Goal: Task Accomplishment & Management: Use online tool/utility

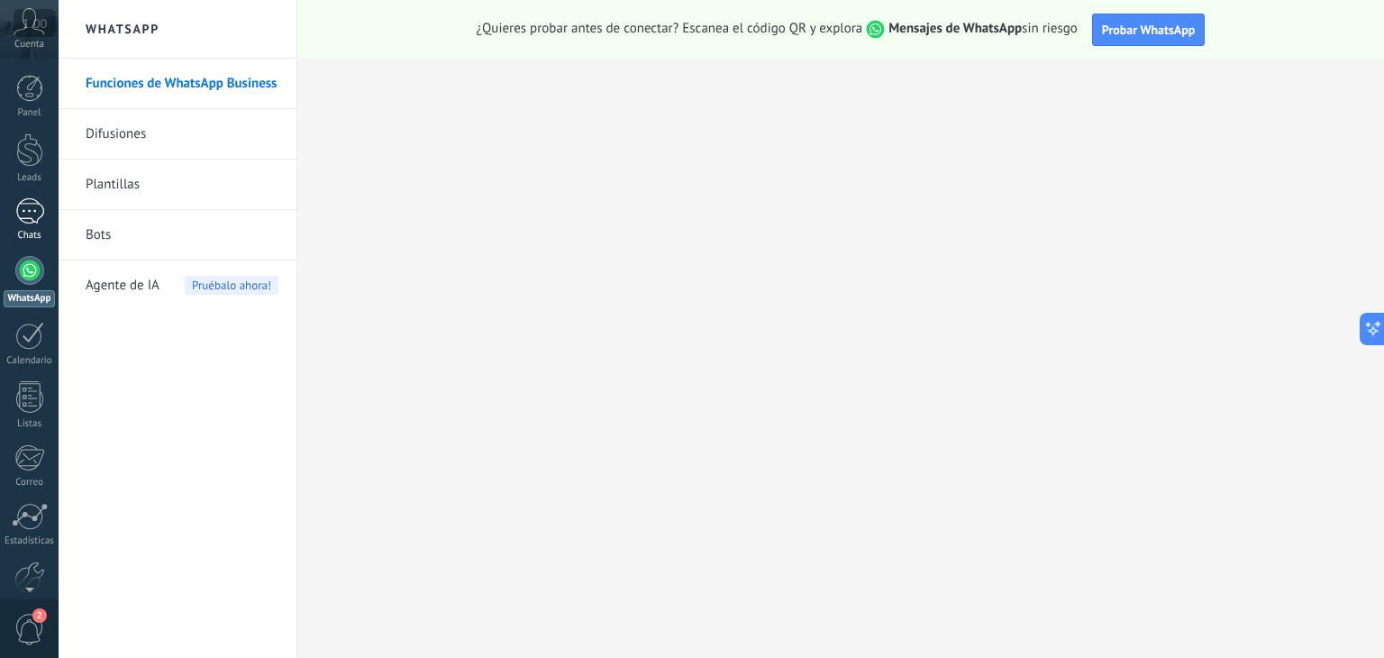
click at [21, 214] on div at bounding box center [29, 211] width 29 height 26
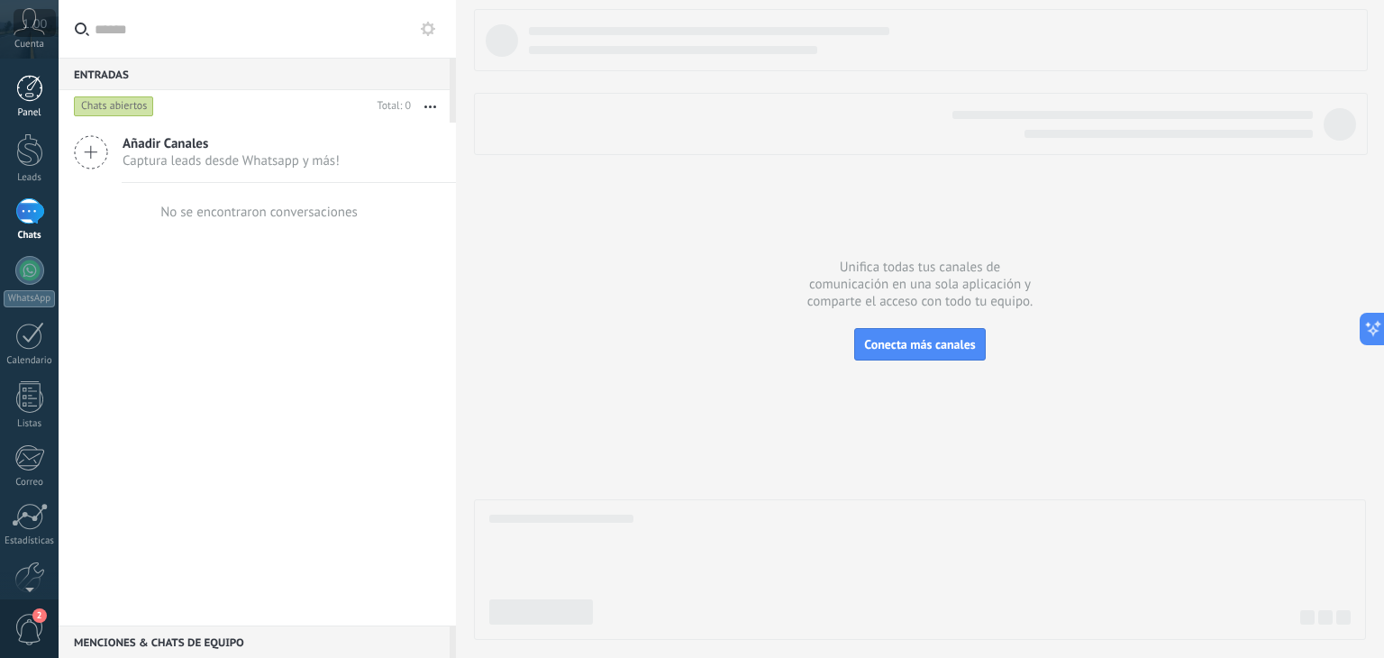
click at [36, 98] on div at bounding box center [29, 88] width 27 height 27
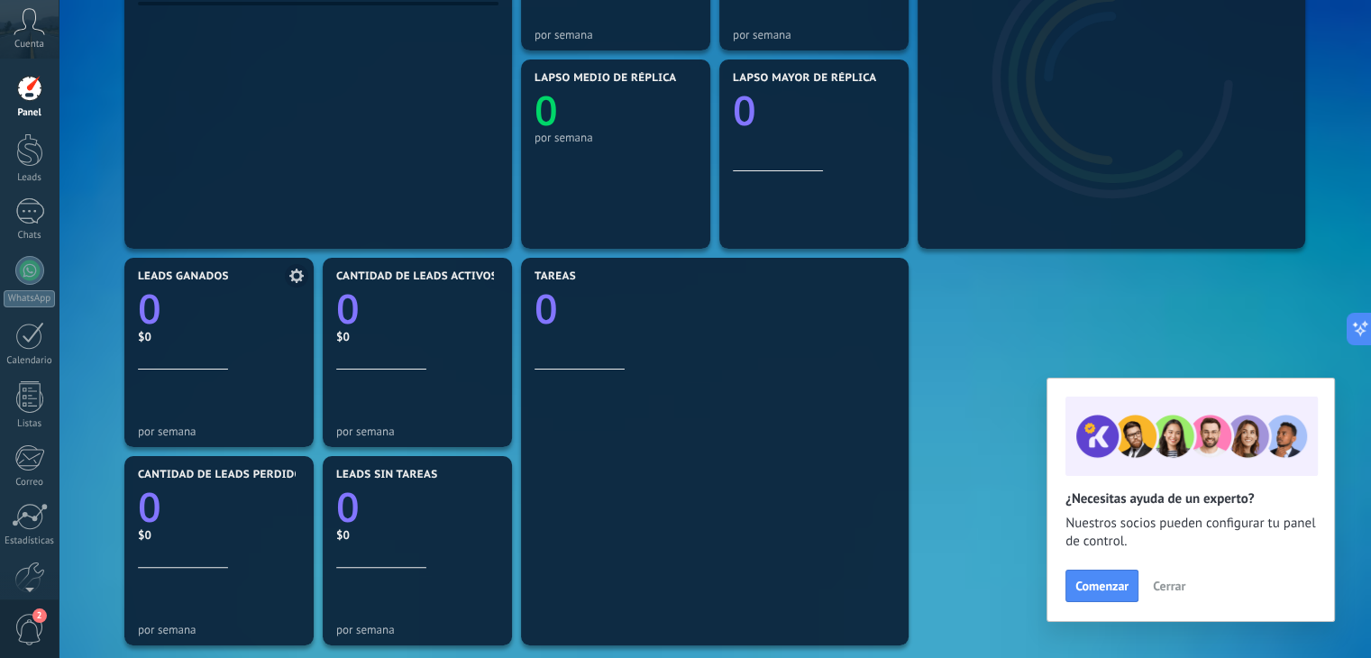
scroll to position [360, 0]
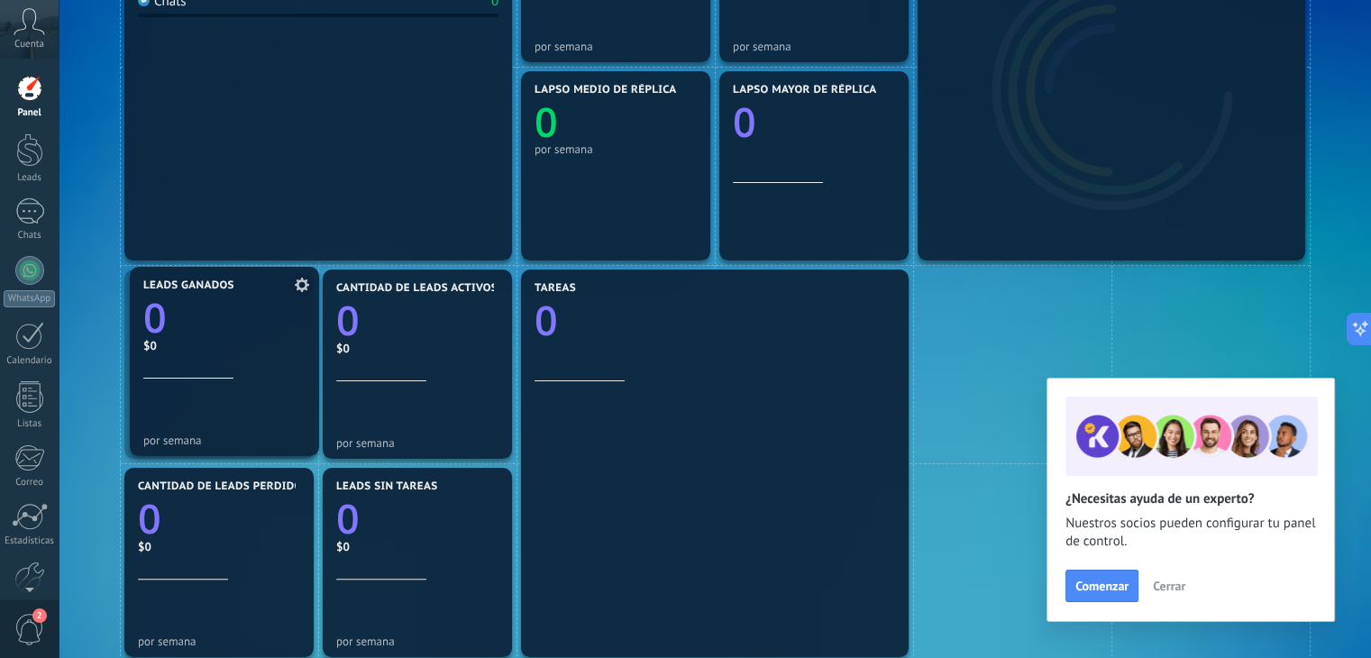
drag, startPoint x: 220, startPoint y: 336, endPoint x: 213, endPoint y: 326, distance: 12.3
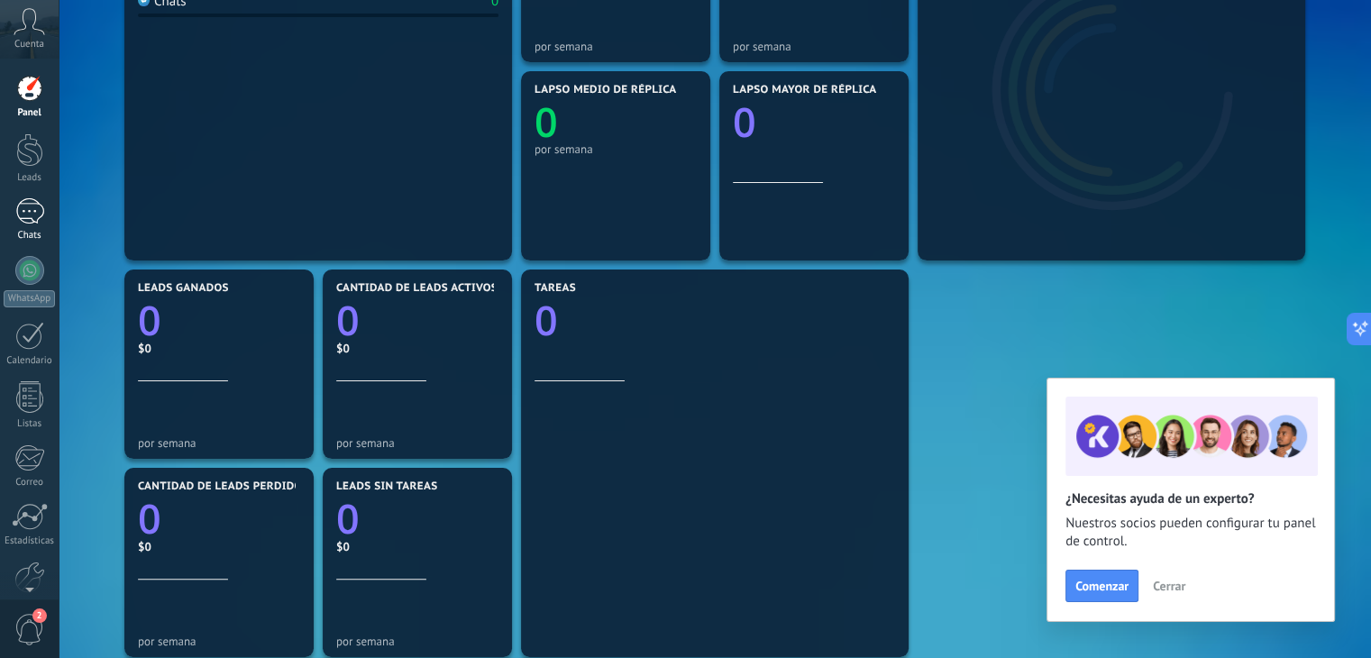
click at [37, 221] on div at bounding box center [29, 211] width 29 height 26
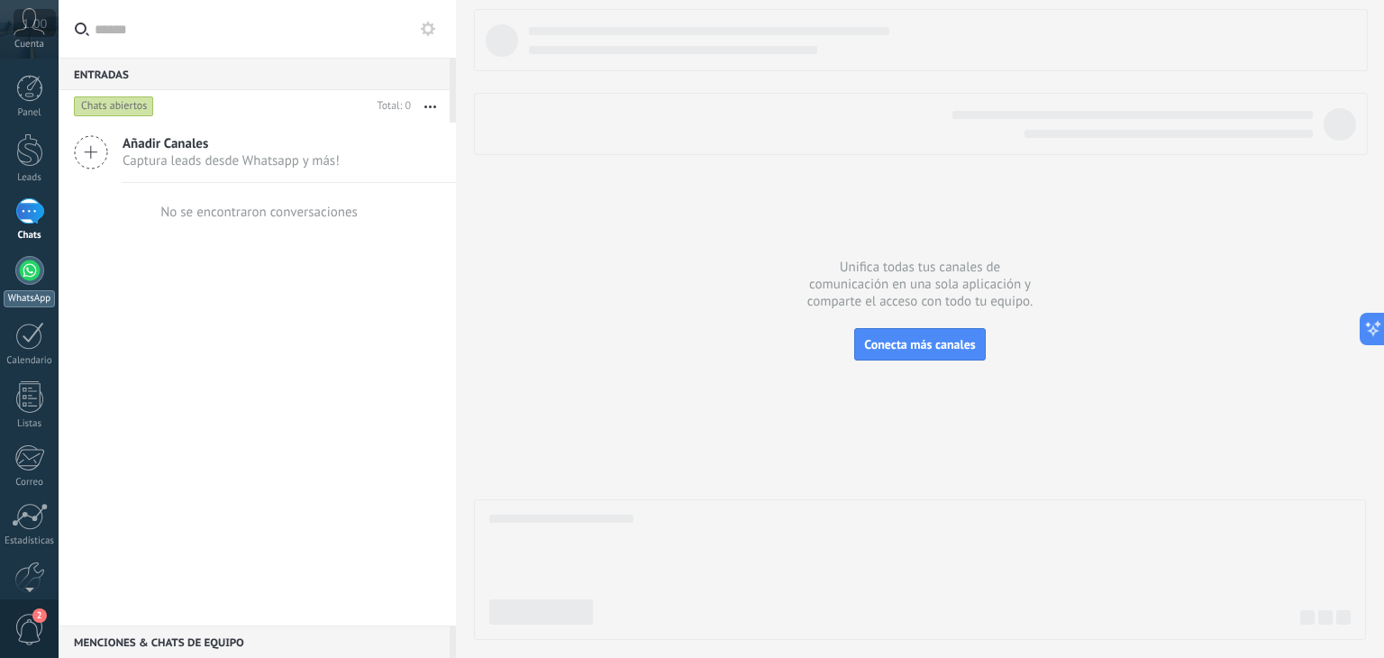
click at [27, 275] on div at bounding box center [29, 270] width 29 height 29
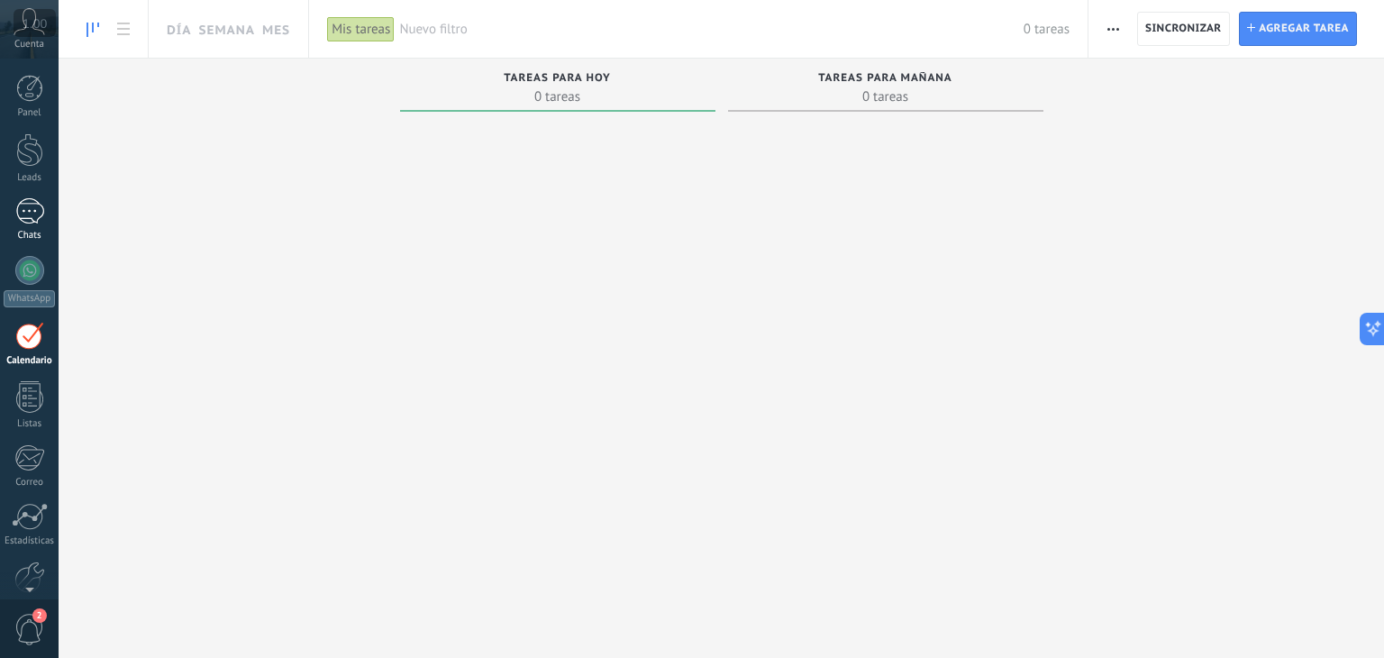
click at [32, 210] on div at bounding box center [29, 211] width 29 height 26
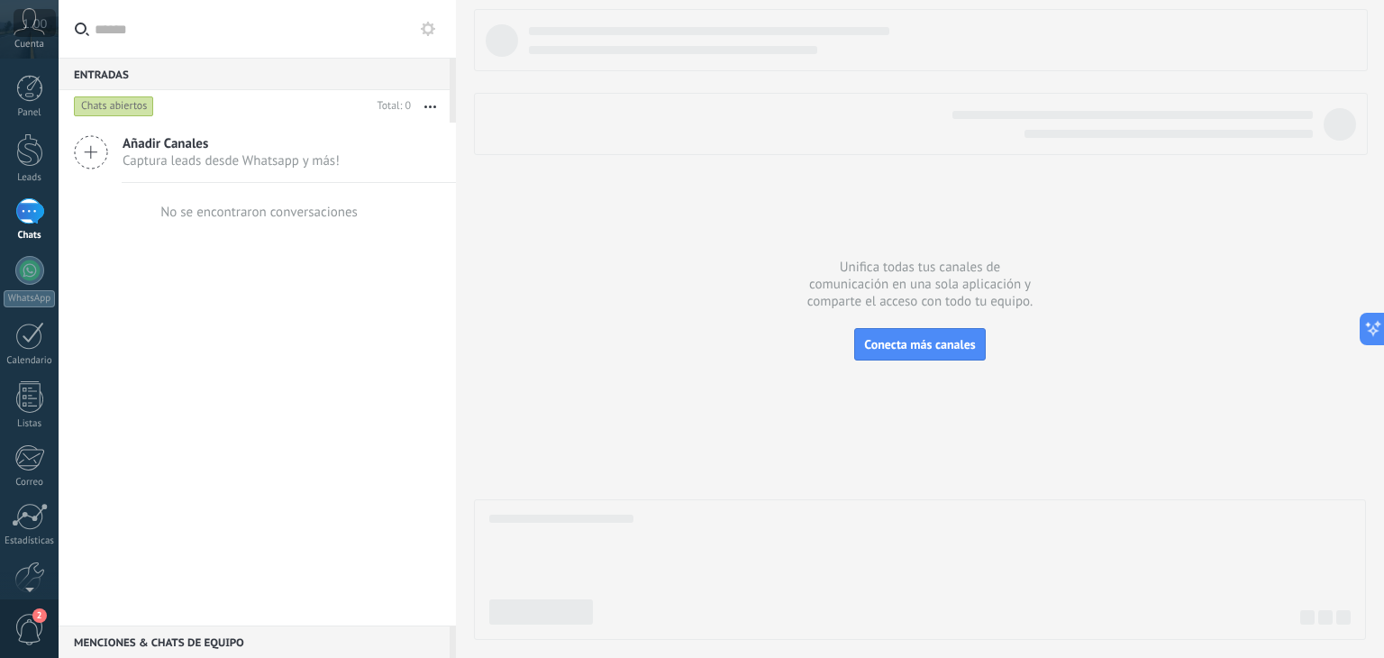
click at [114, 149] on div "Añadir Canales Captura leads desde Whatsapp y más!" at bounding box center [257, 153] width 397 height 60
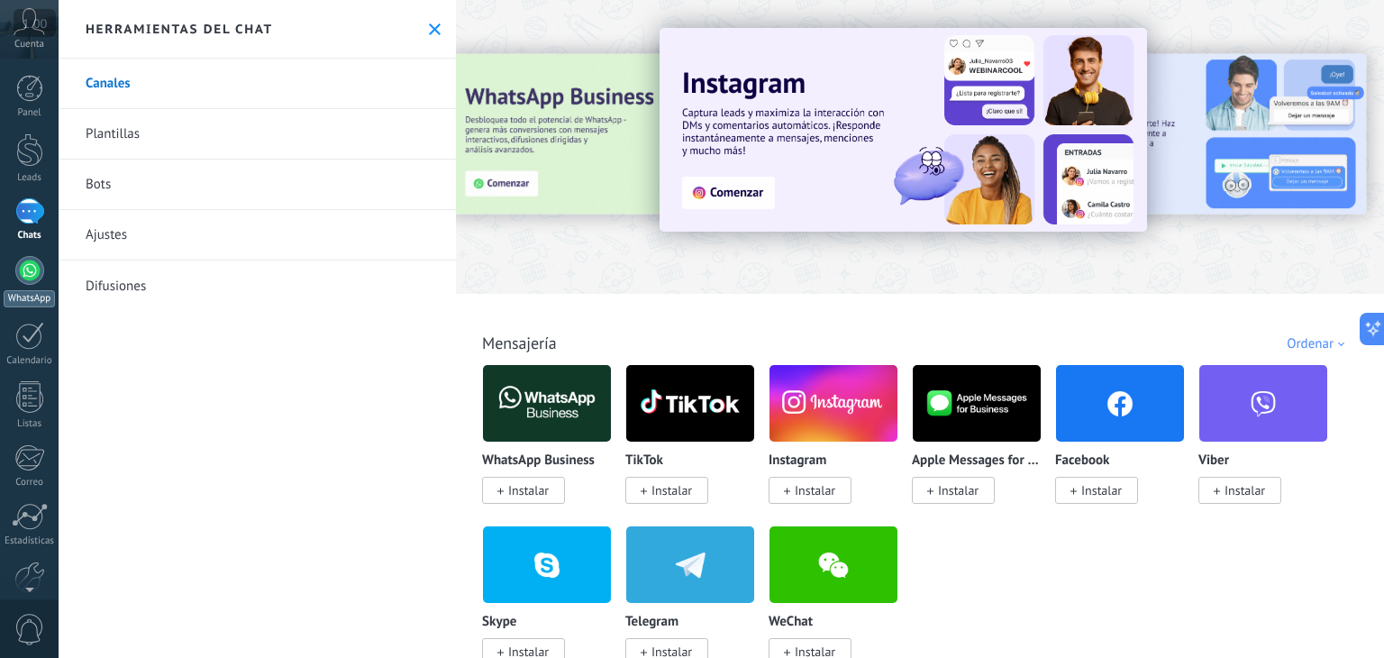
click at [3, 275] on link "WhatsApp" at bounding box center [29, 281] width 59 height 51
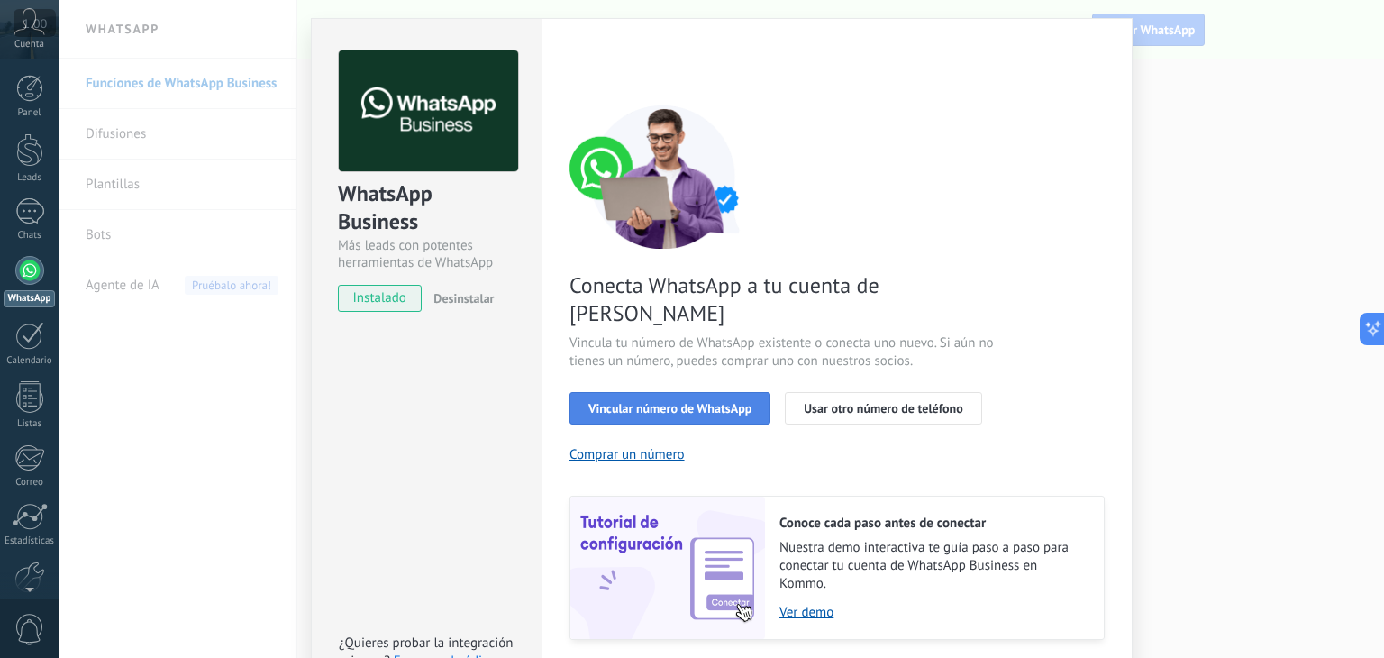
scroll to position [77, 0]
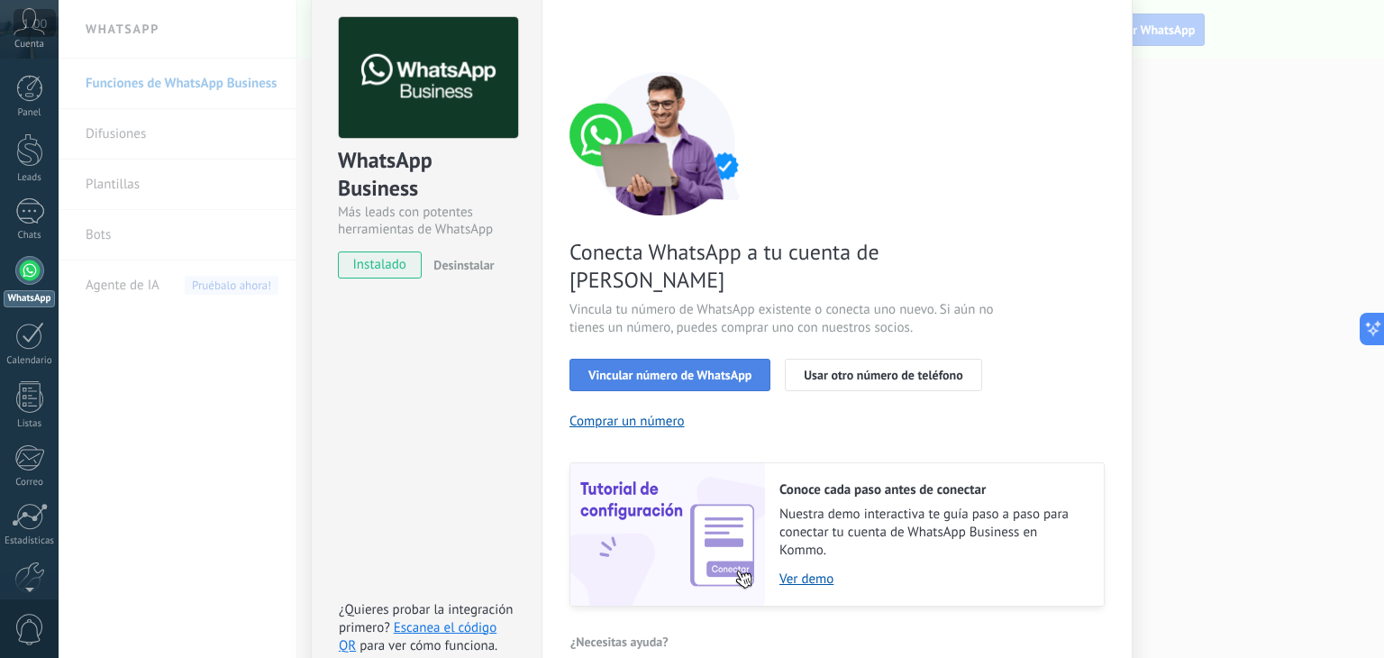
click at [697, 369] on span "Vincular número de WhatsApp" at bounding box center [669, 375] width 163 height 13
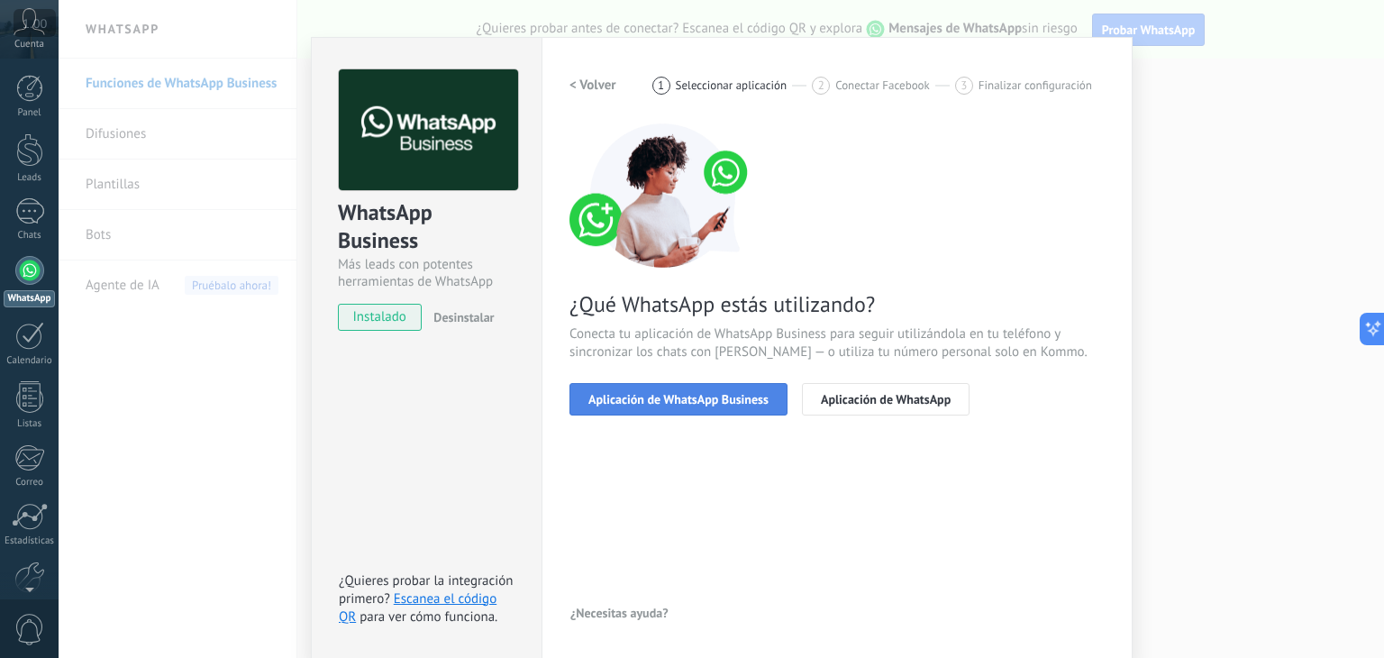
click at [716, 408] on button "Aplicación de WhatsApp Business" at bounding box center [679, 399] width 218 height 32
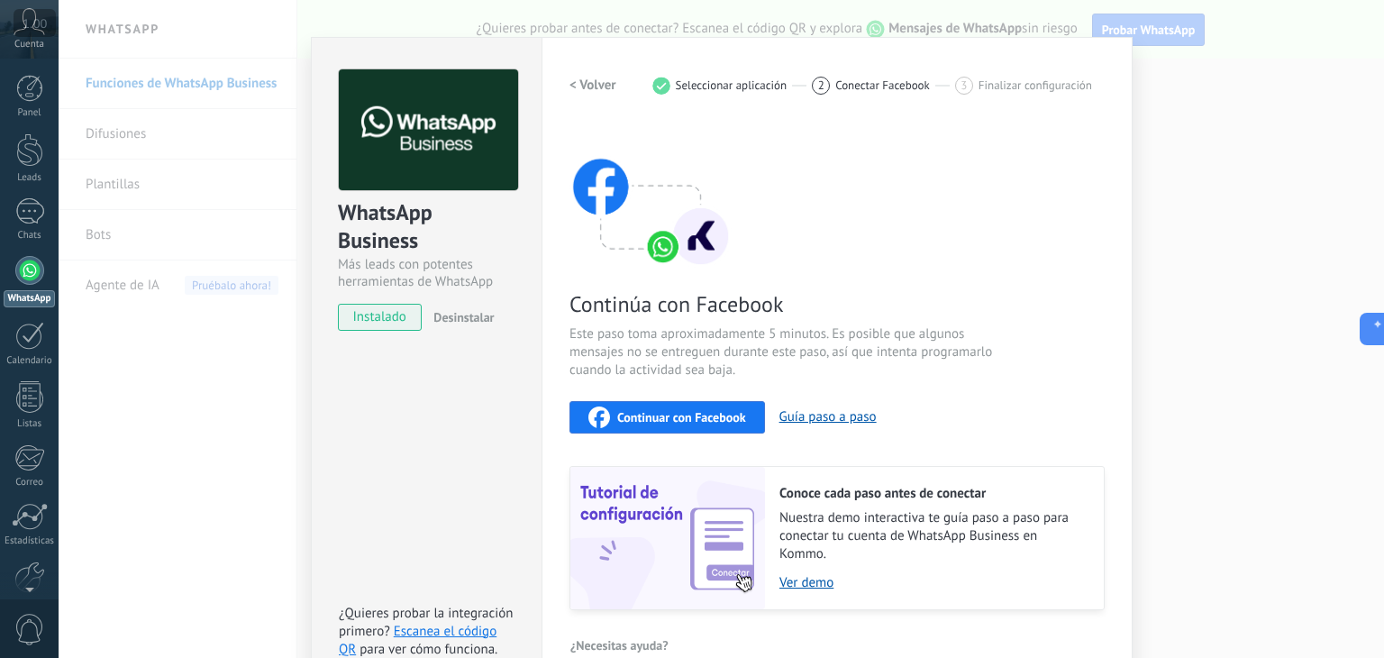
click at [678, 423] on span "Continuar con Facebook" at bounding box center [681, 417] width 129 height 13
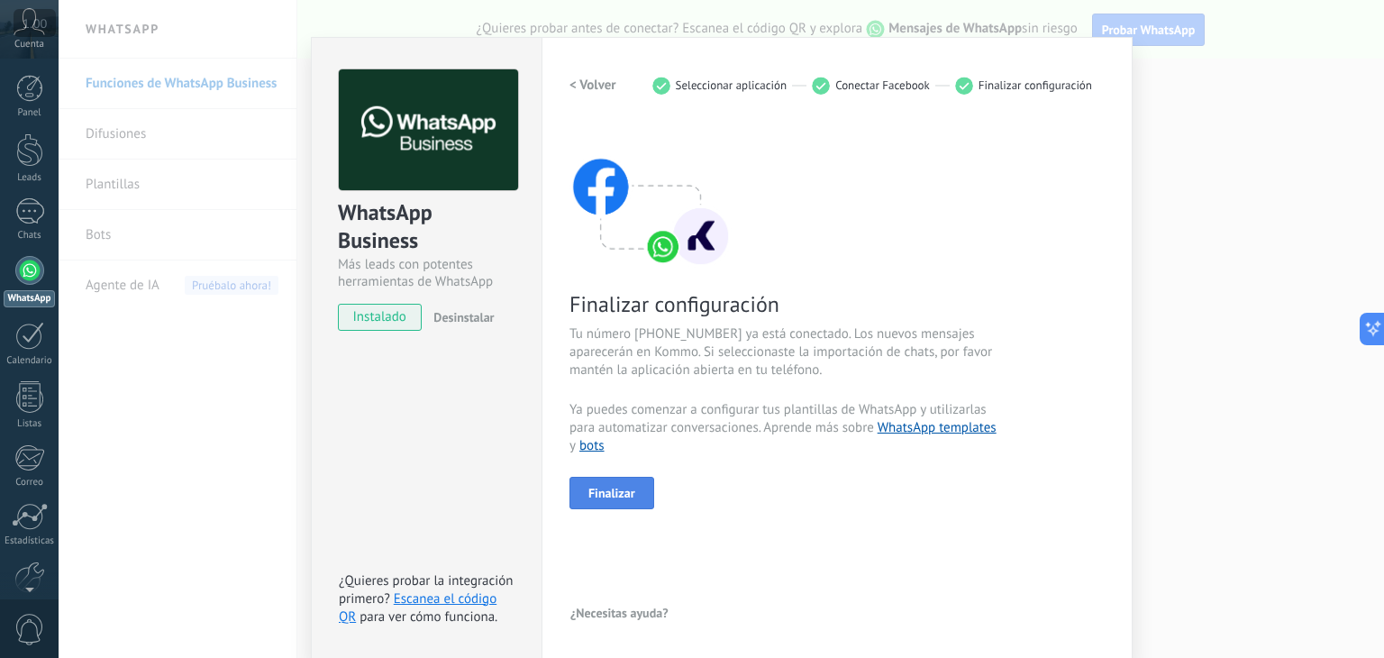
click at [592, 487] on span "Finalizar" at bounding box center [611, 493] width 47 height 13
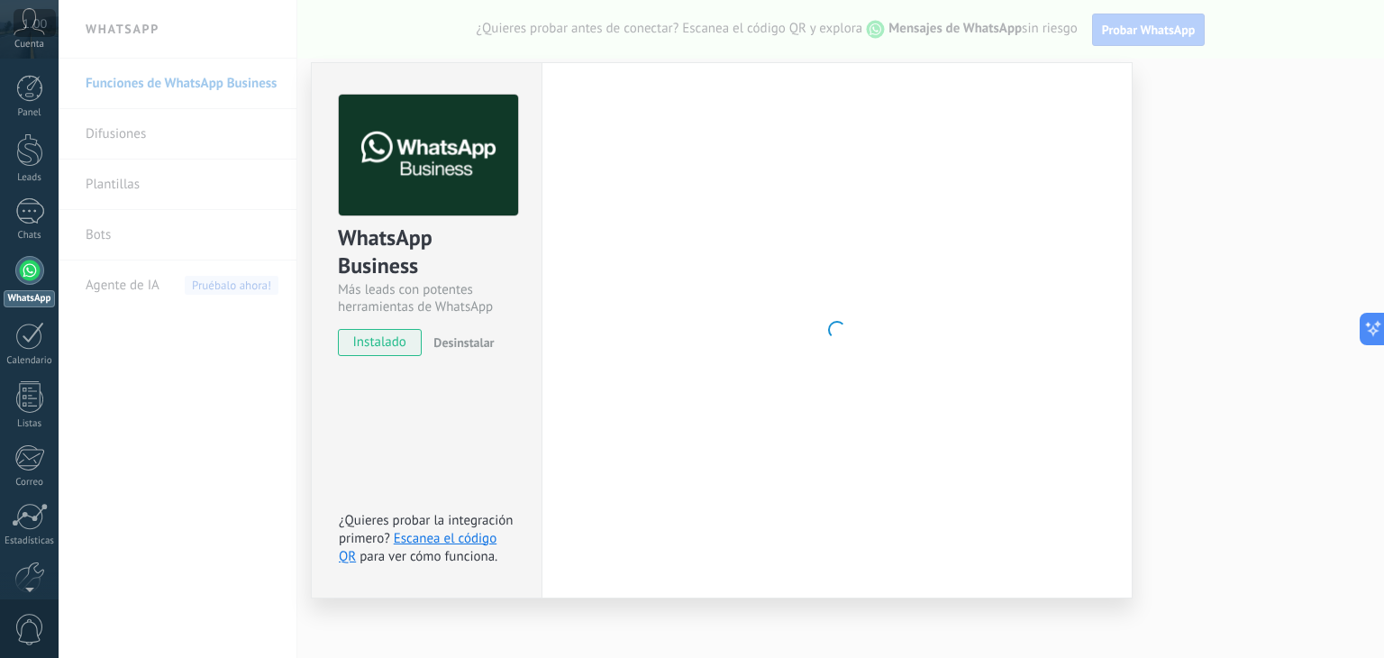
scroll to position [0, 0]
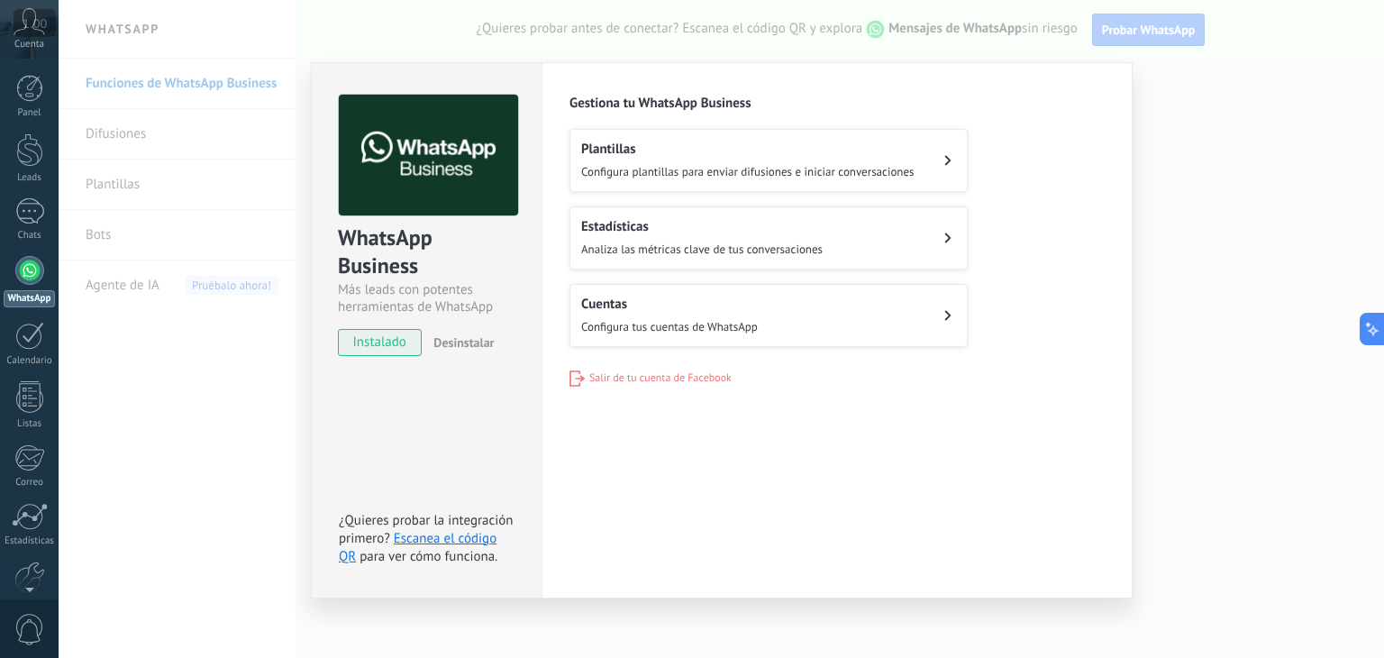
click at [1190, 338] on div "WhatsApp Business Más leads con potentes herramientas de WhatsApp instalado Des…" at bounding box center [722, 329] width 1326 height 658
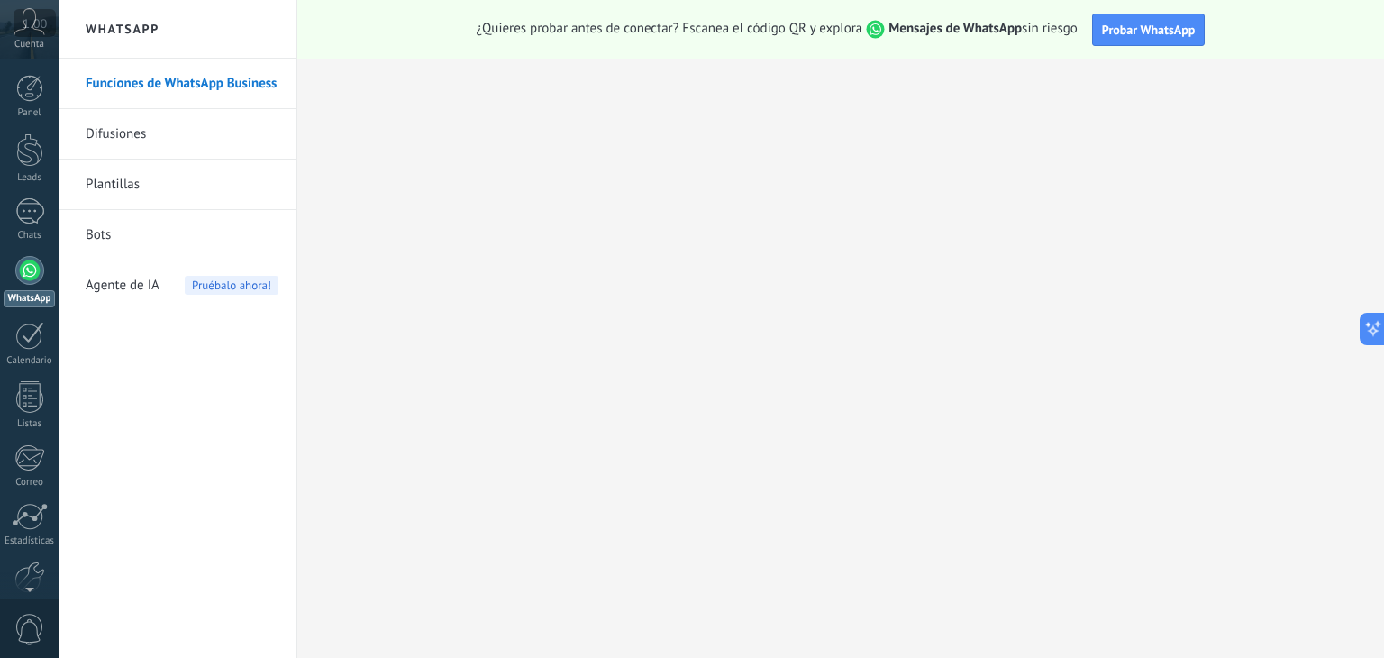
click at [25, 277] on div at bounding box center [29, 270] width 29 height 29
click at [141, 81] on link "Funciones de WhatsApp Business" at bounding box center [182, 84] width 193 height 50
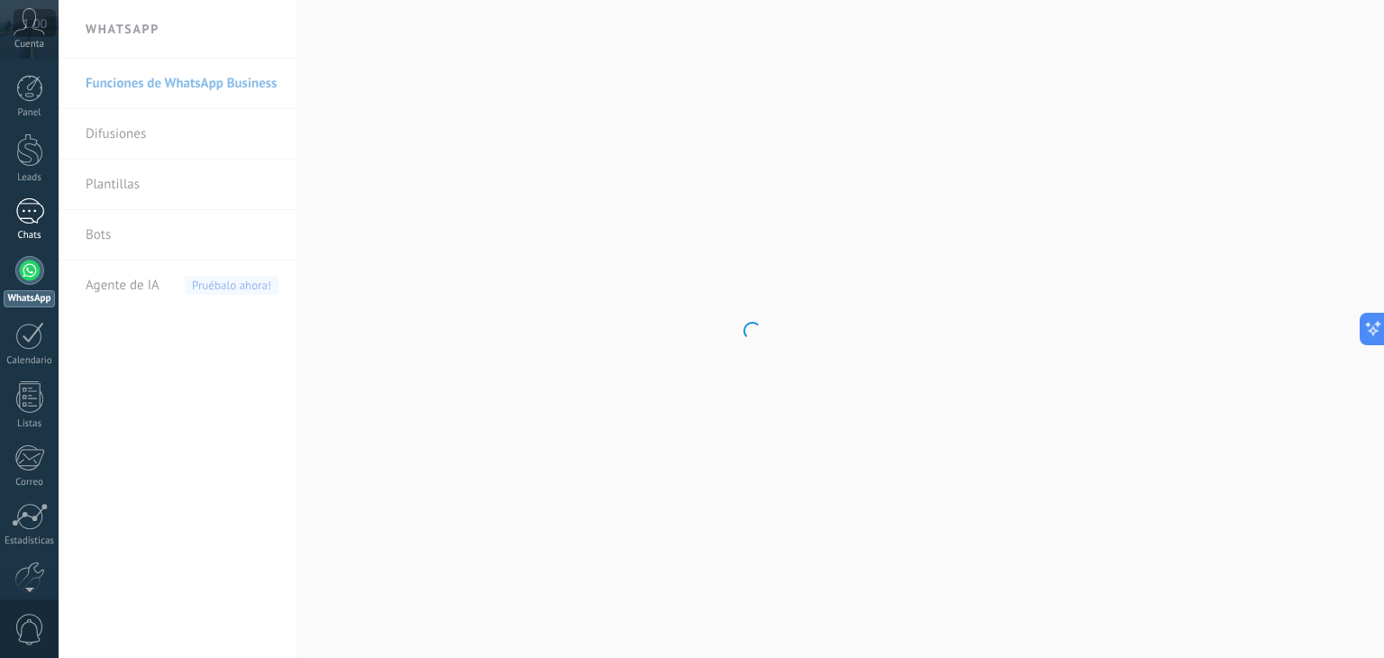
click at [25, 213] on div at bounding box center [29, 211] width 29 height 26
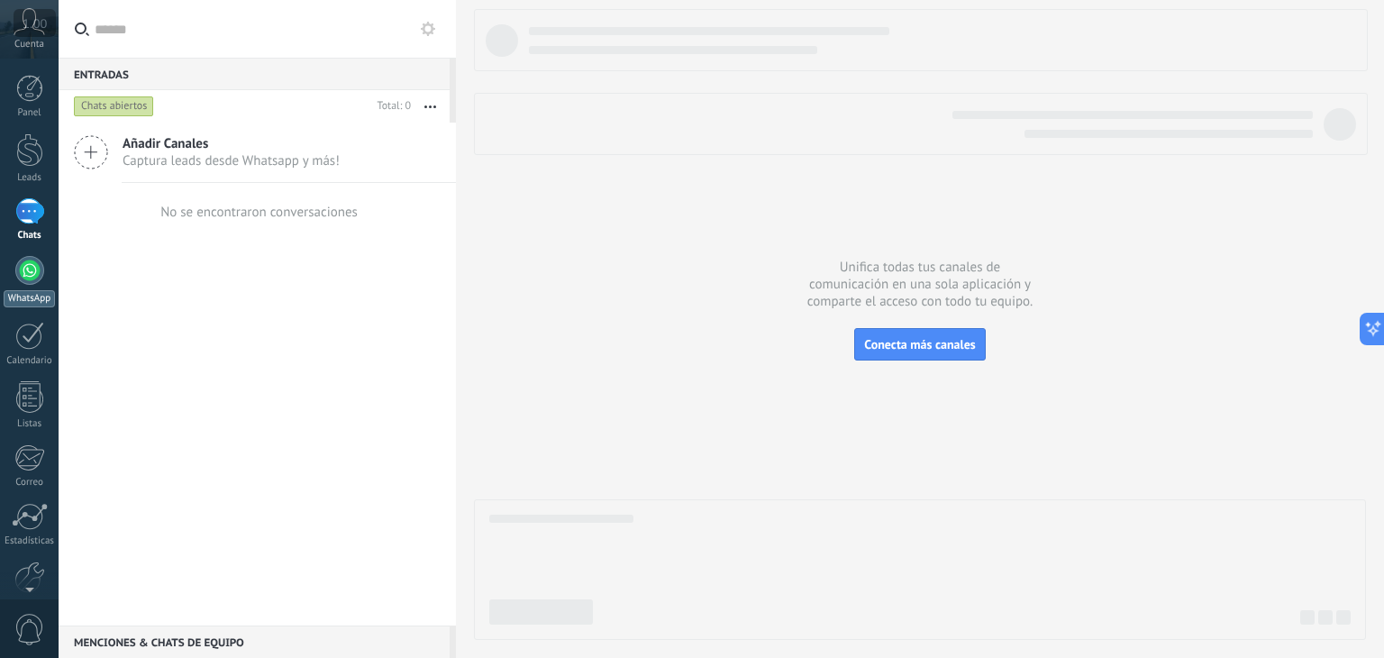
click at [22, 271] on div at bounding box center [29, 270] width 29 height 29
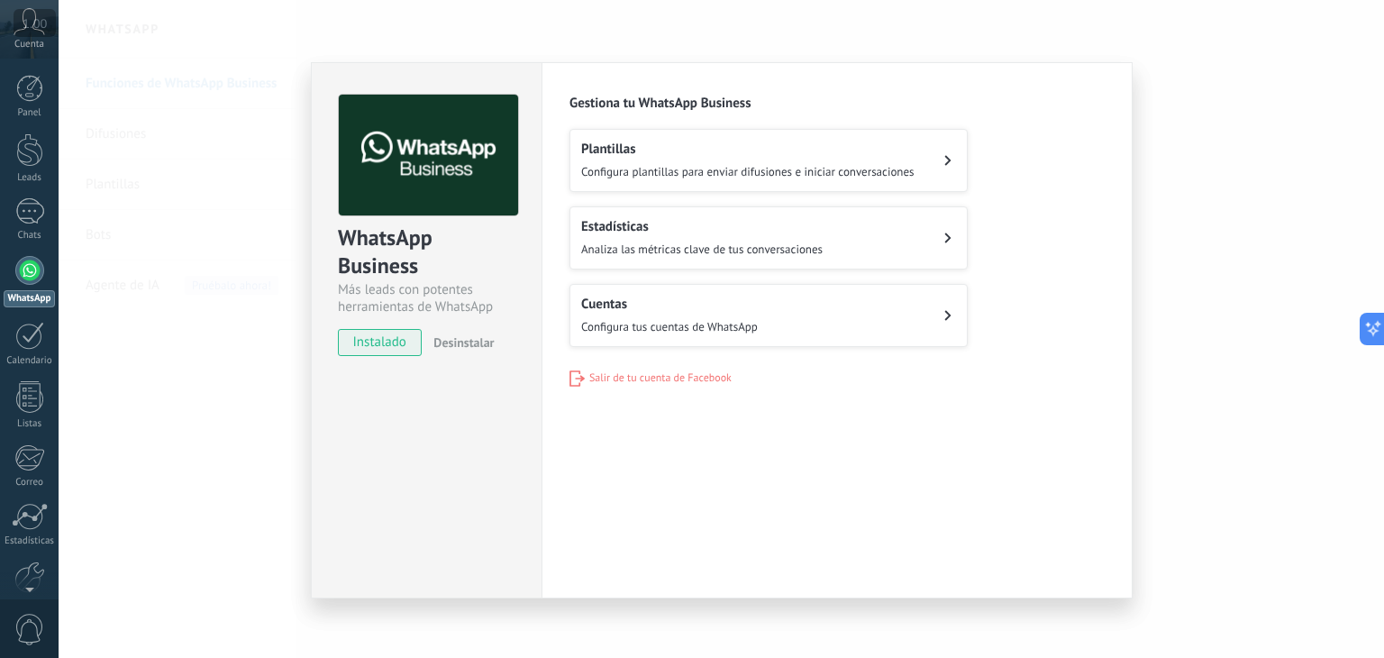
click at [819, 164] on span "Configura plantillas para enviar difusiones e iniciar conversaciones" at bounding box center [747, 171] width 333 height 15
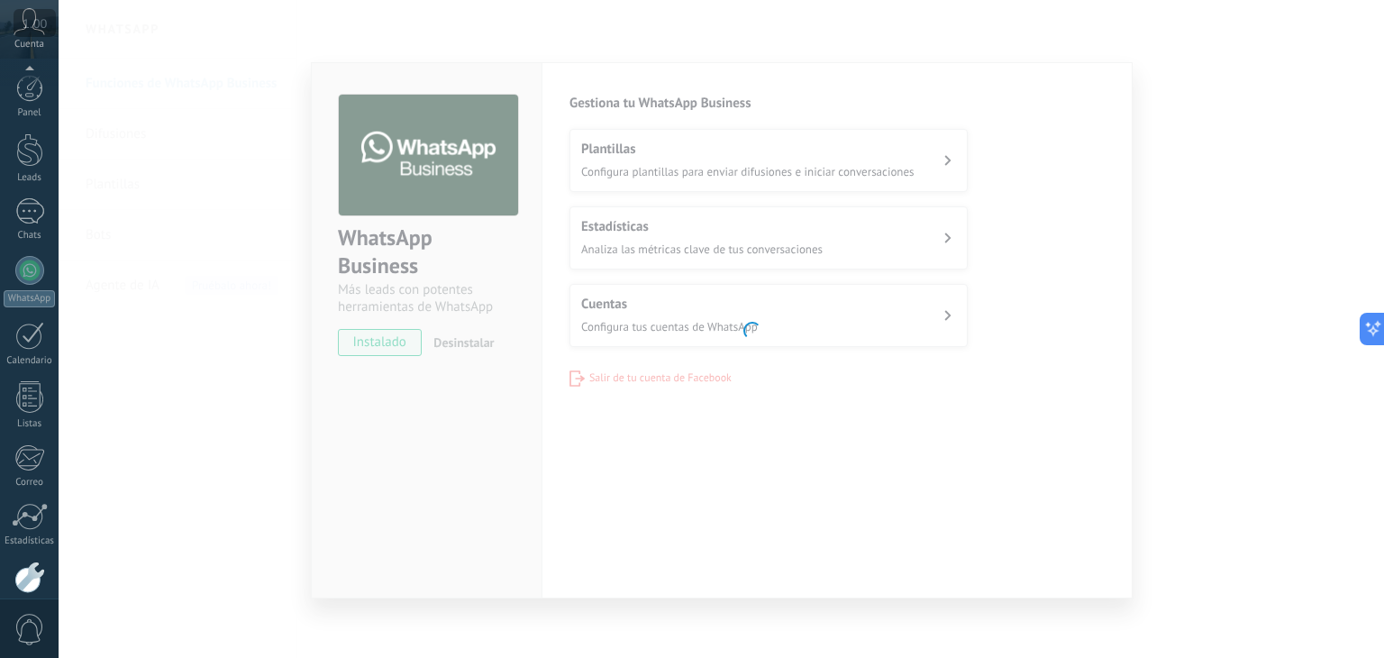
scroll to position [91, 0]
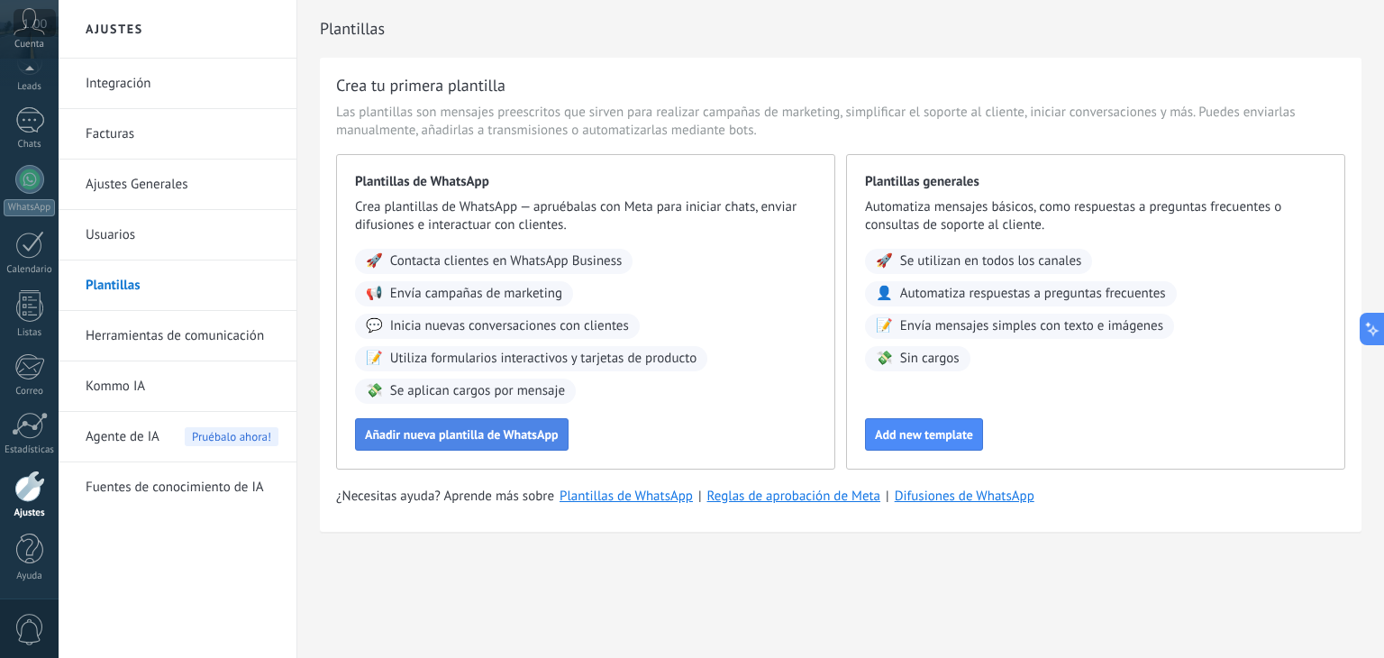
click at [470, 438] on span "Añadir nueva plantilla de WhatsApp" at bounding box center [462, 434] width 194 height 13
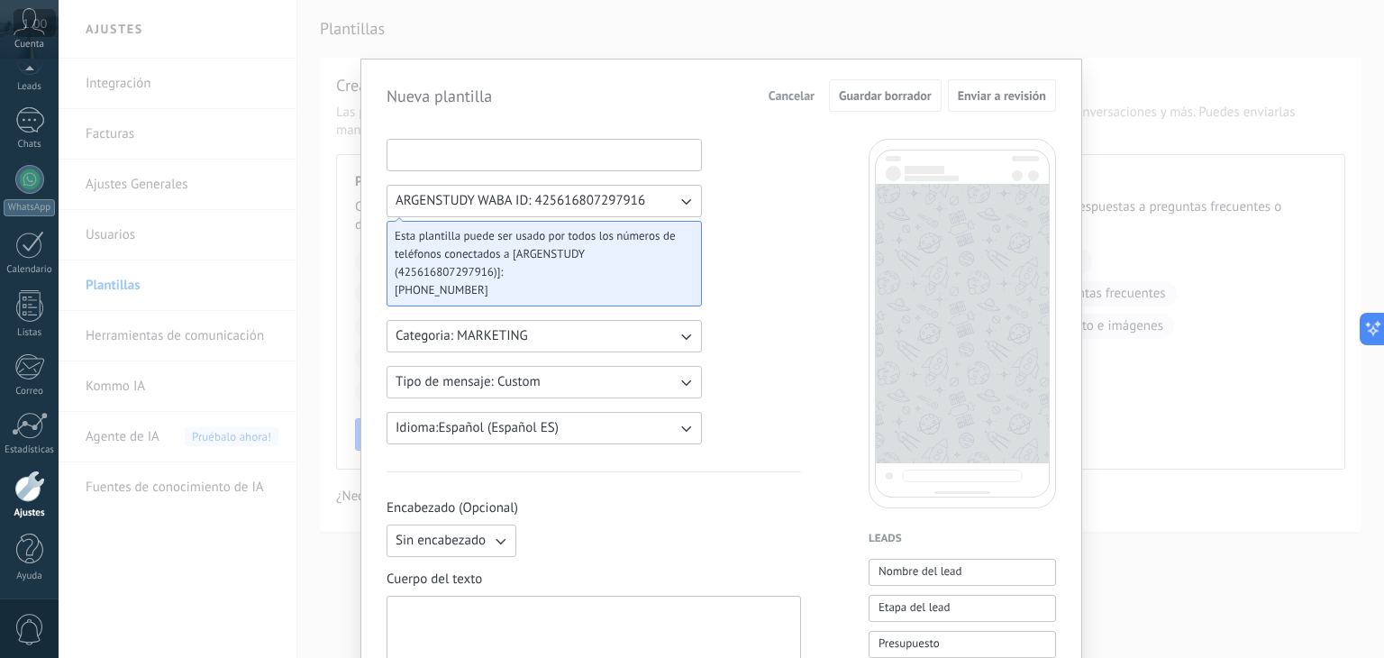
click at [578, 160] on input at bounding box center [544, 154] width 314 height 29
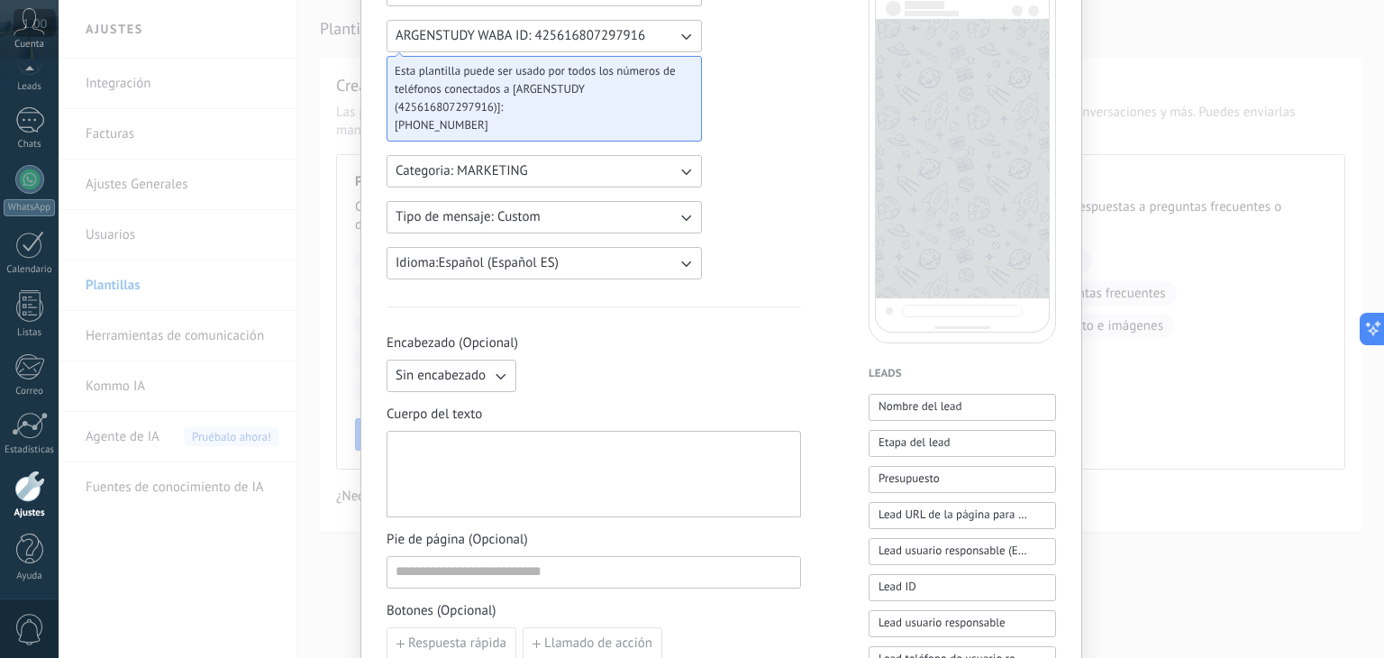
scroll to position [180, 0]
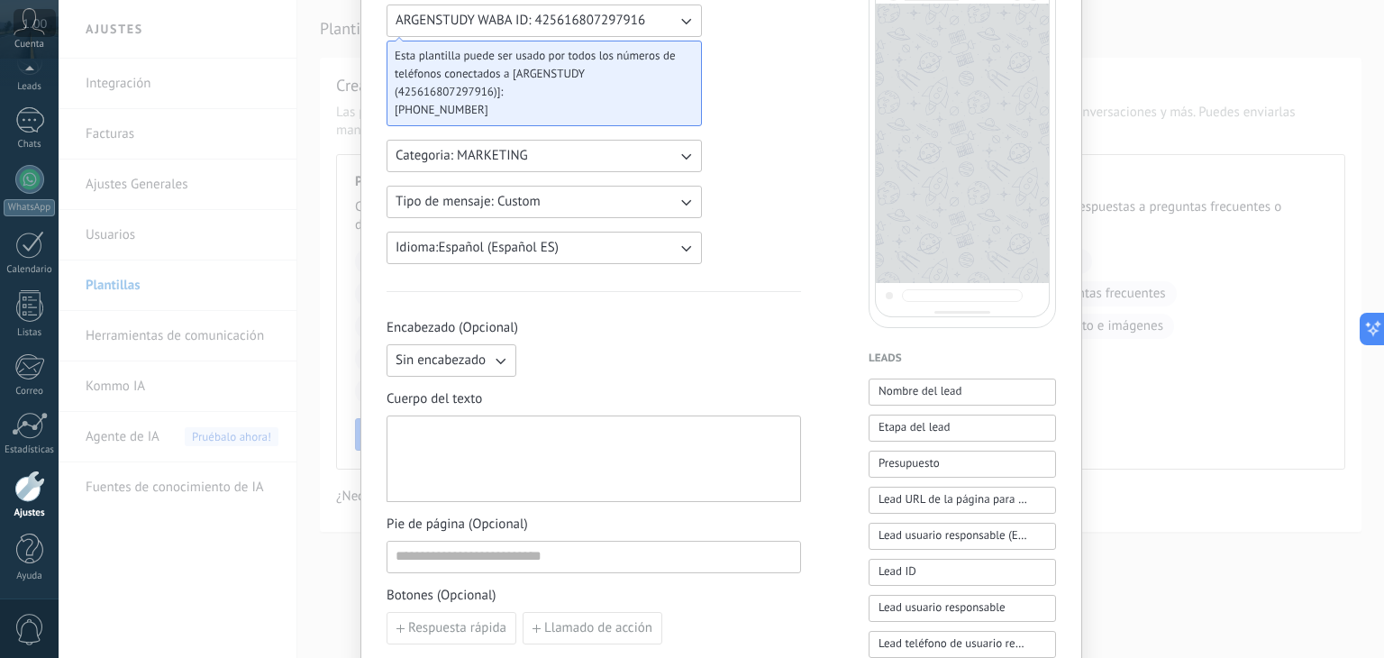
type input "**********"
click at [612, 332] on span "Encabezado (Opcional)" at bounding box center [594, 328] width 415 height 18
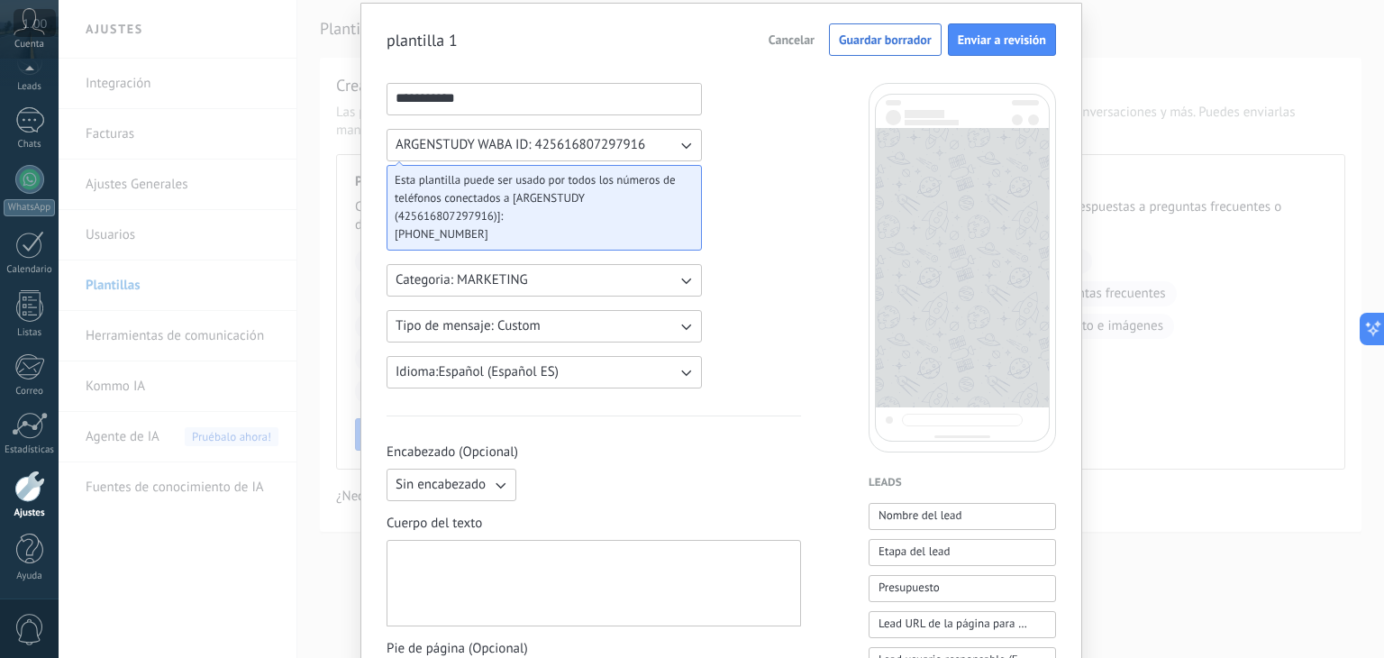
scroll to position [0, 0]
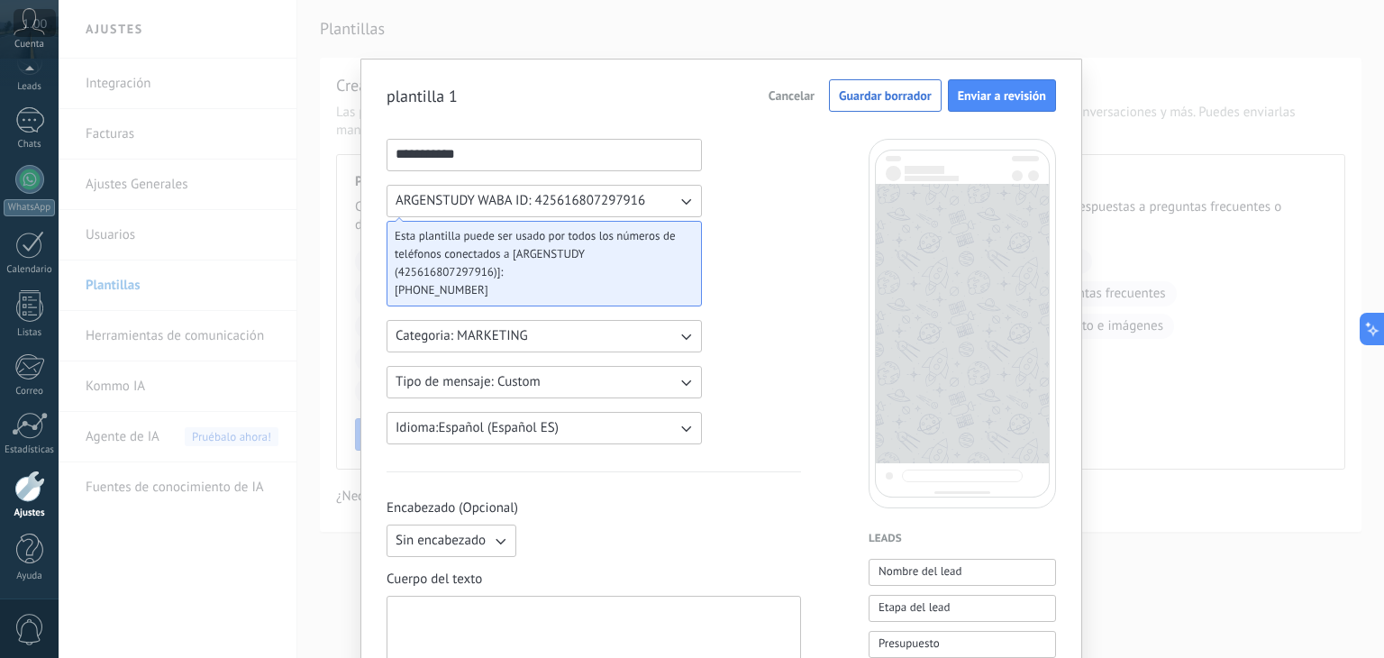
click at [677, 199] on icon "button" at bounding box center [686, 201] width 18 height 18
click at [692, 200] on li "ARGENSTUDY WABA ID: 425616807297916" at bounding box center [538, 201] width 325 height 31
click at [923, 89] on span "Guardar borrador" at bounding box center [885, 95] width 93 height 13
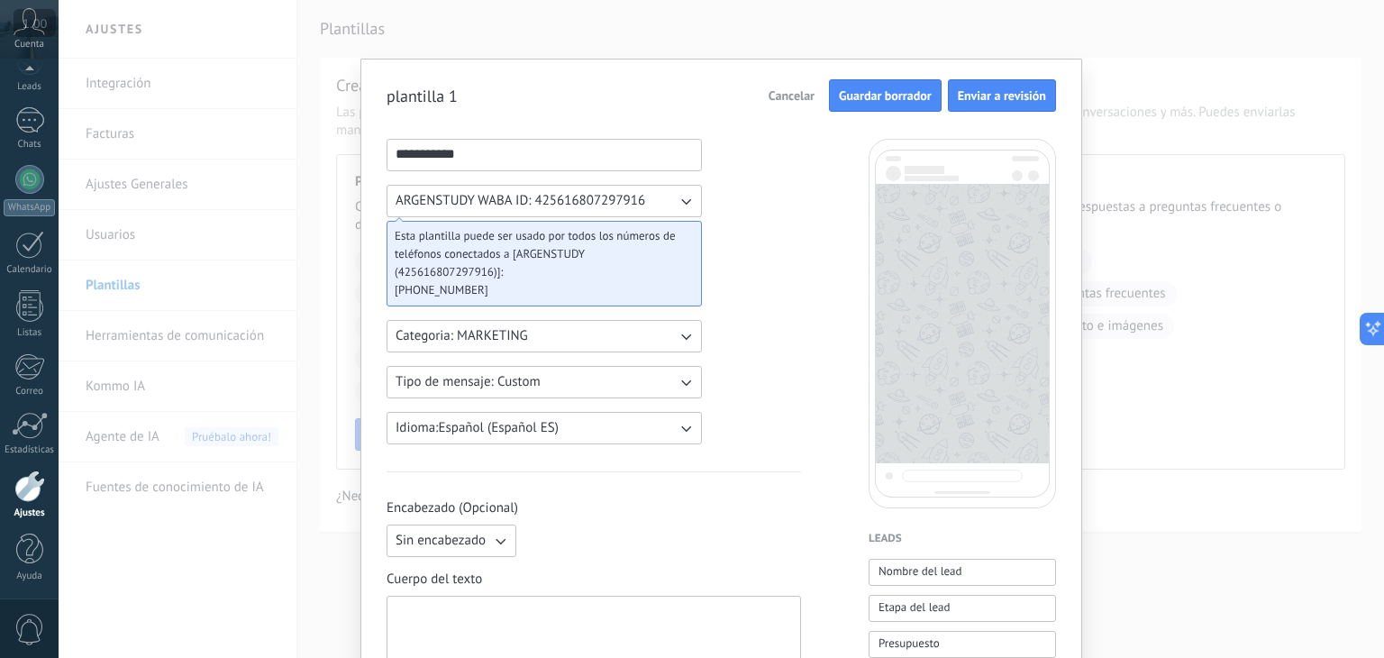
click at [869, 89] on span "Guardar borrador" at bounding box center [885, 95] width 93 height 13
click at [796, 94] on span "Cancelar" at bounding box center [792, 95] width 46 height 13
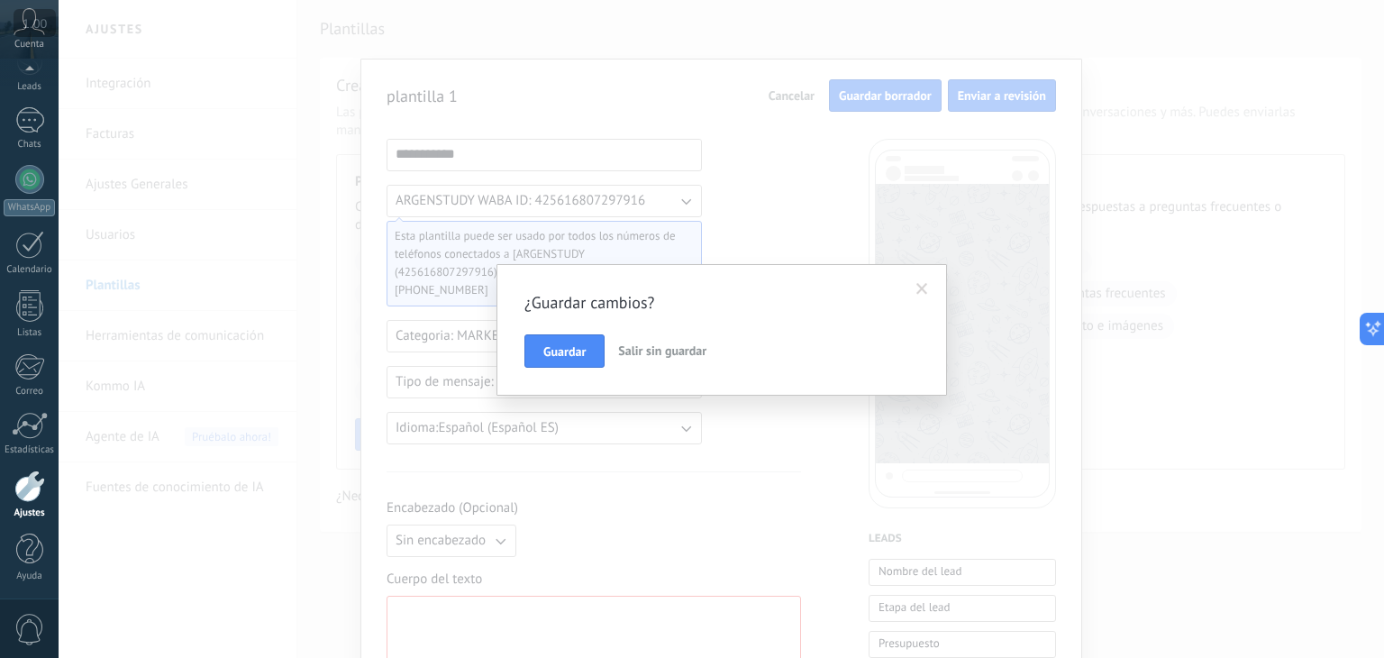
click at [623, 345] on span "Salir sin guardar" at bounding box center [662, 350] width 88 height 16
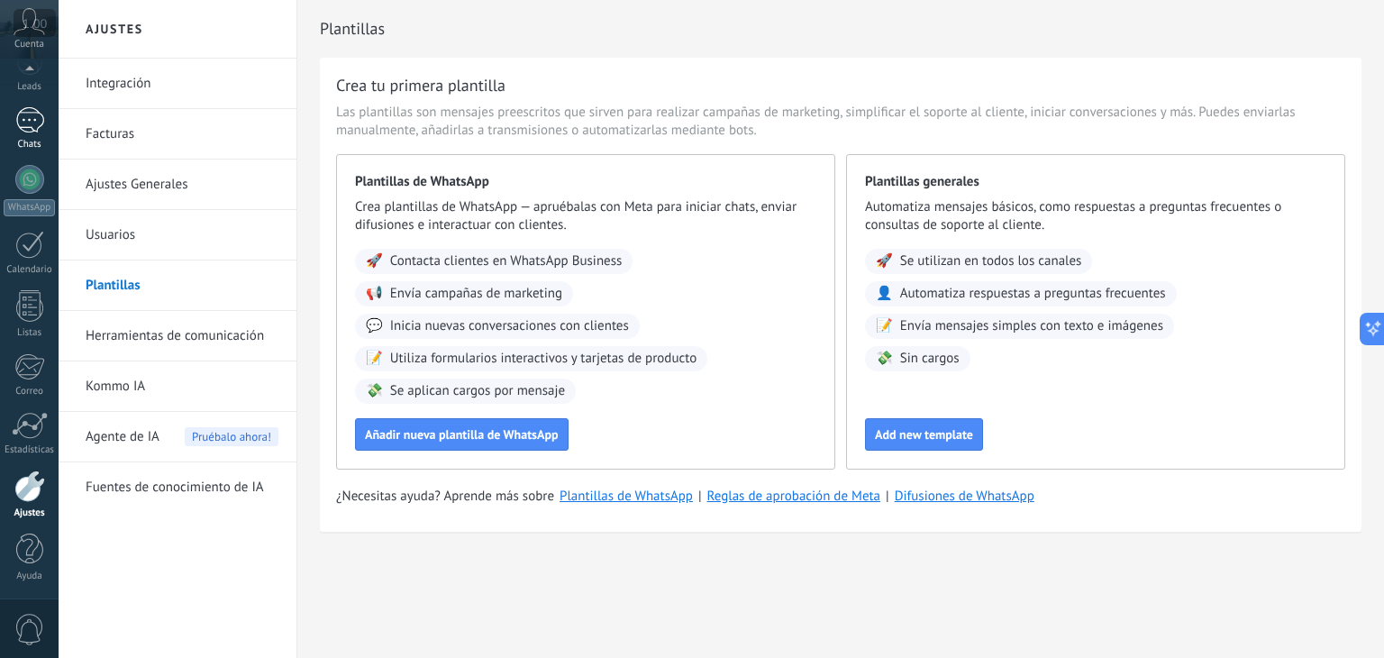
click at [27, 121] on div at bounding box center [29, 120] width 29 height 26
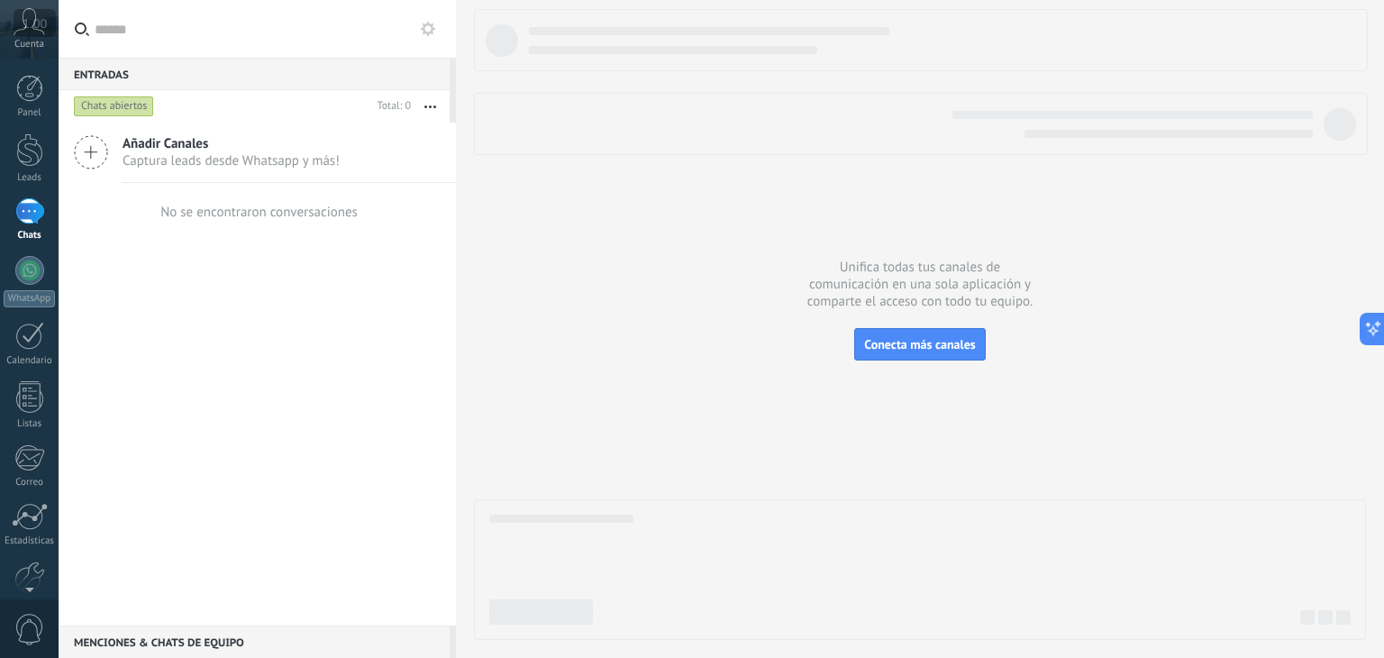
click at [126, 150] on span "Añadir Canales" at bounding box center [231, 143] width 217 height 17
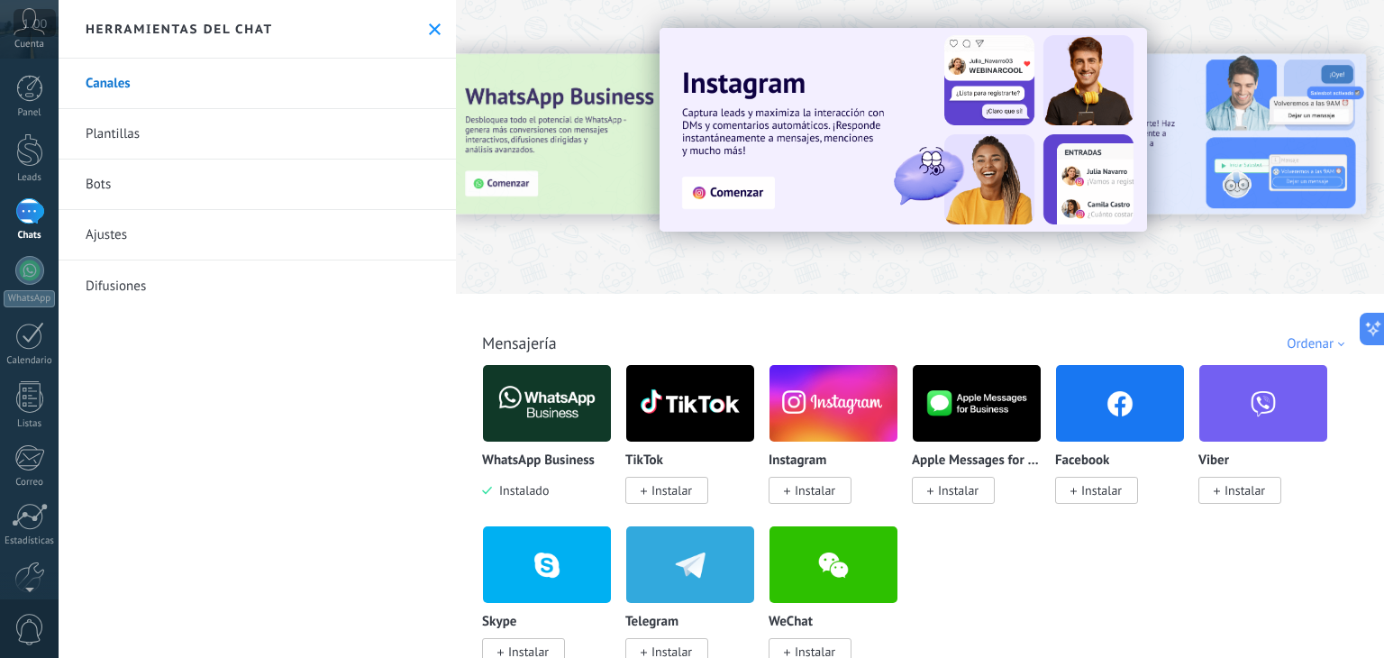
click at [569, 366] on img at bounding box center [547, 403] width 128 height 87
click at [559, 379] on img at bounding box center [547, 403] width 128 height 87
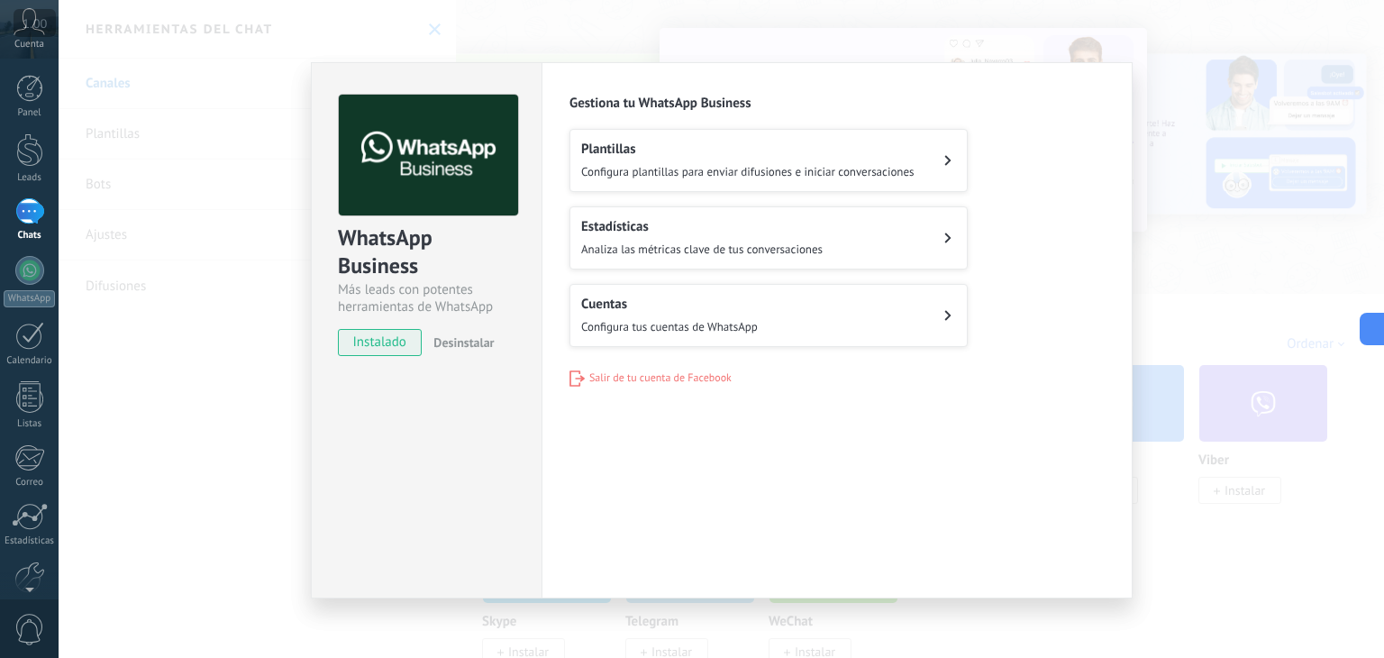
click at [1211, 77] on div "WhatsApp Business Más leads con potentes herramientas de WhatsApp instalado Des…" at bounding box center [722, 329] width 1326 height 658
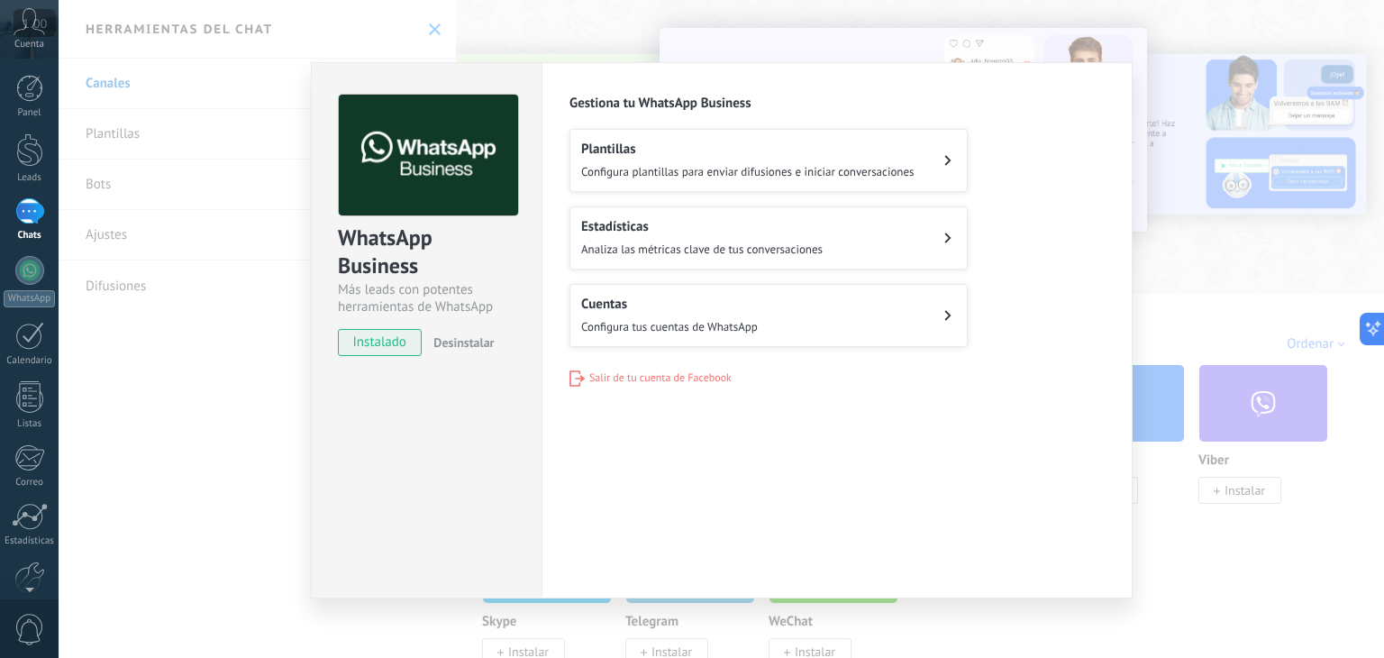
click at [1242, 363] on div "WhatsApp Business Más leads con potentes herramientas de WhatsApp instalado Des…" at bounding box center [722, 329] width 1326 height 658
